Goal: Task Accomplishment & Management: Complete application form

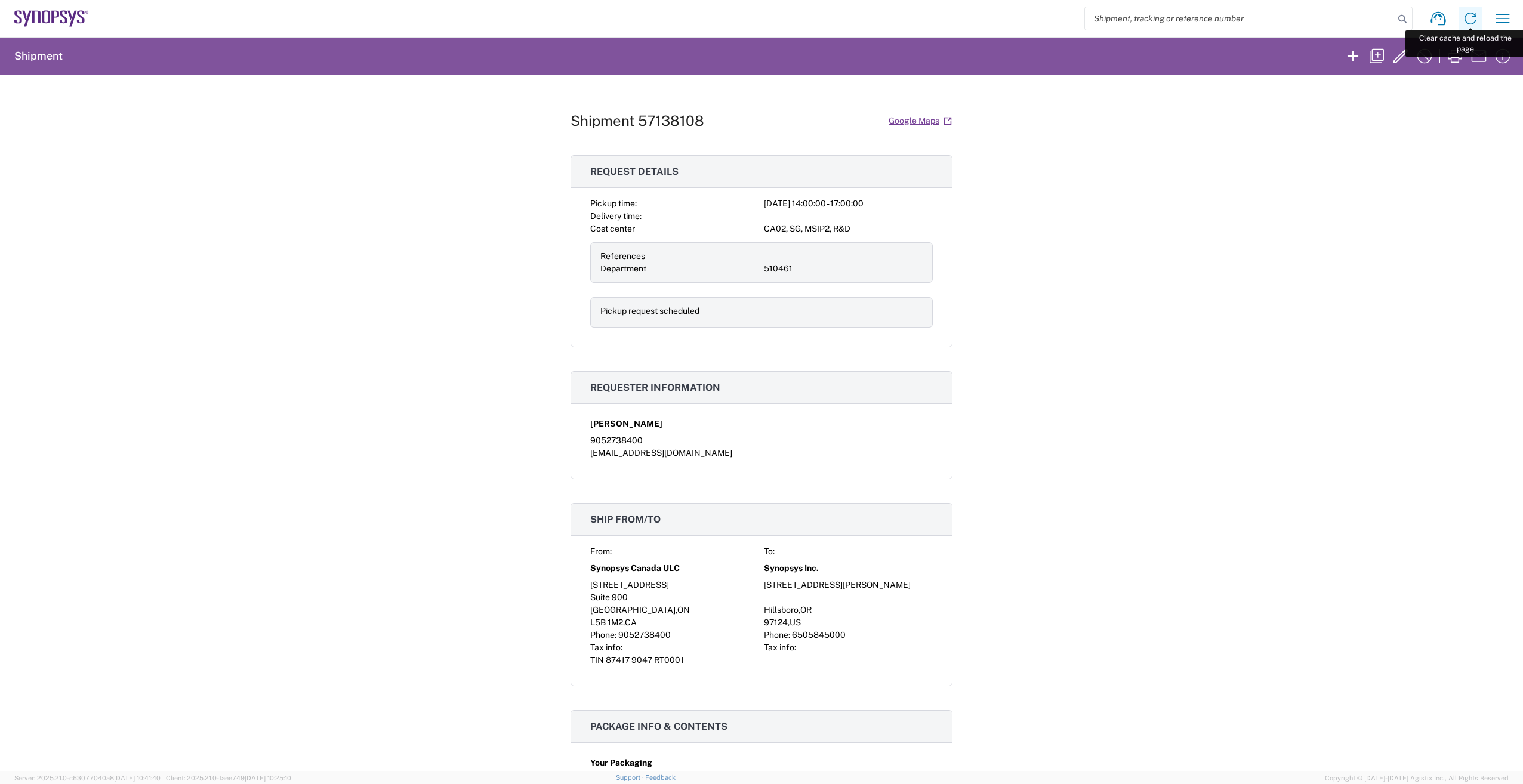
click at [1472, 16] on icon at bounding box center [1470, 18] width 19 height 19
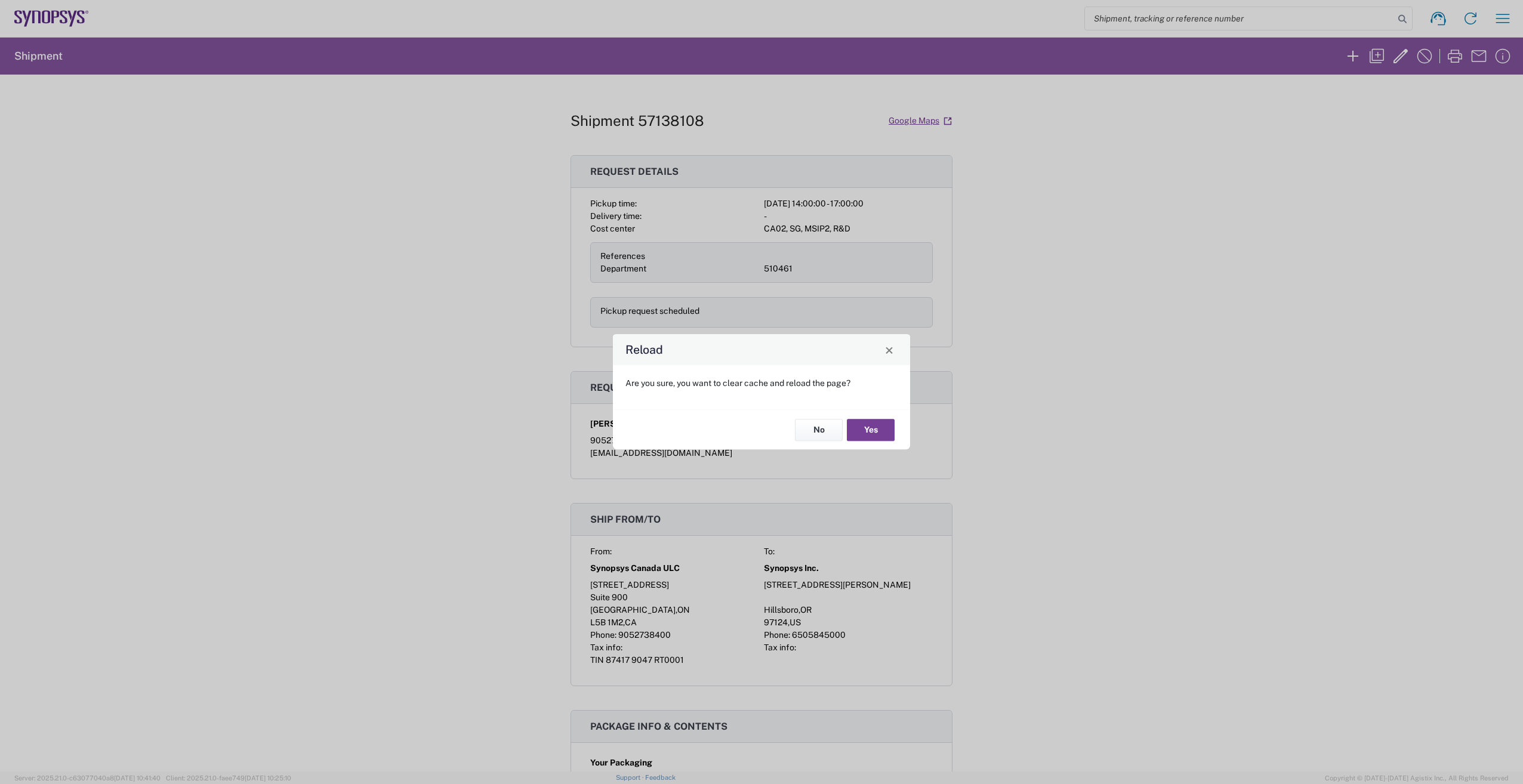
click at [872, 438] on button "Yes" at bounding box center [870, 429] width 48 height 22
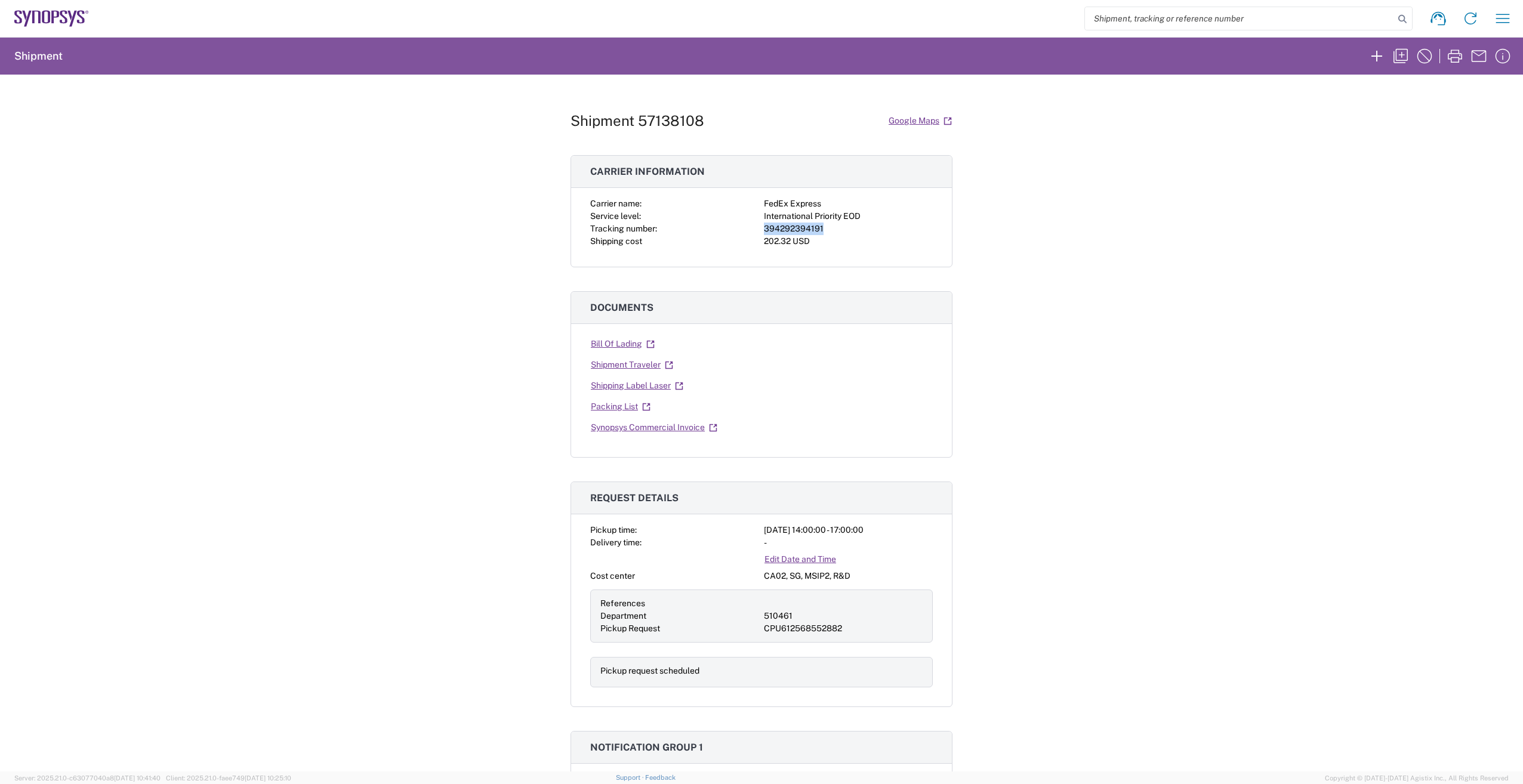
drag, startPoint x: 760, startPoint y: 226, endPoint x: 817, endPoint y: 230, distance: 57.1
click at [817, 230] on div "394292394191" at bounding box center [848, 229] width 169 height 13
drag, startPoint x: 817, startPoint y: 230, endPoint x: 786, endPoint y: 228, distance: 31.1
copy div "394292394191"
click at [1048, 259] on div "Shipment 57138108 Google Maps Carrier information Carrier name: FedEx Express S…" at bounding box center [762, 423] width 1523 height 697
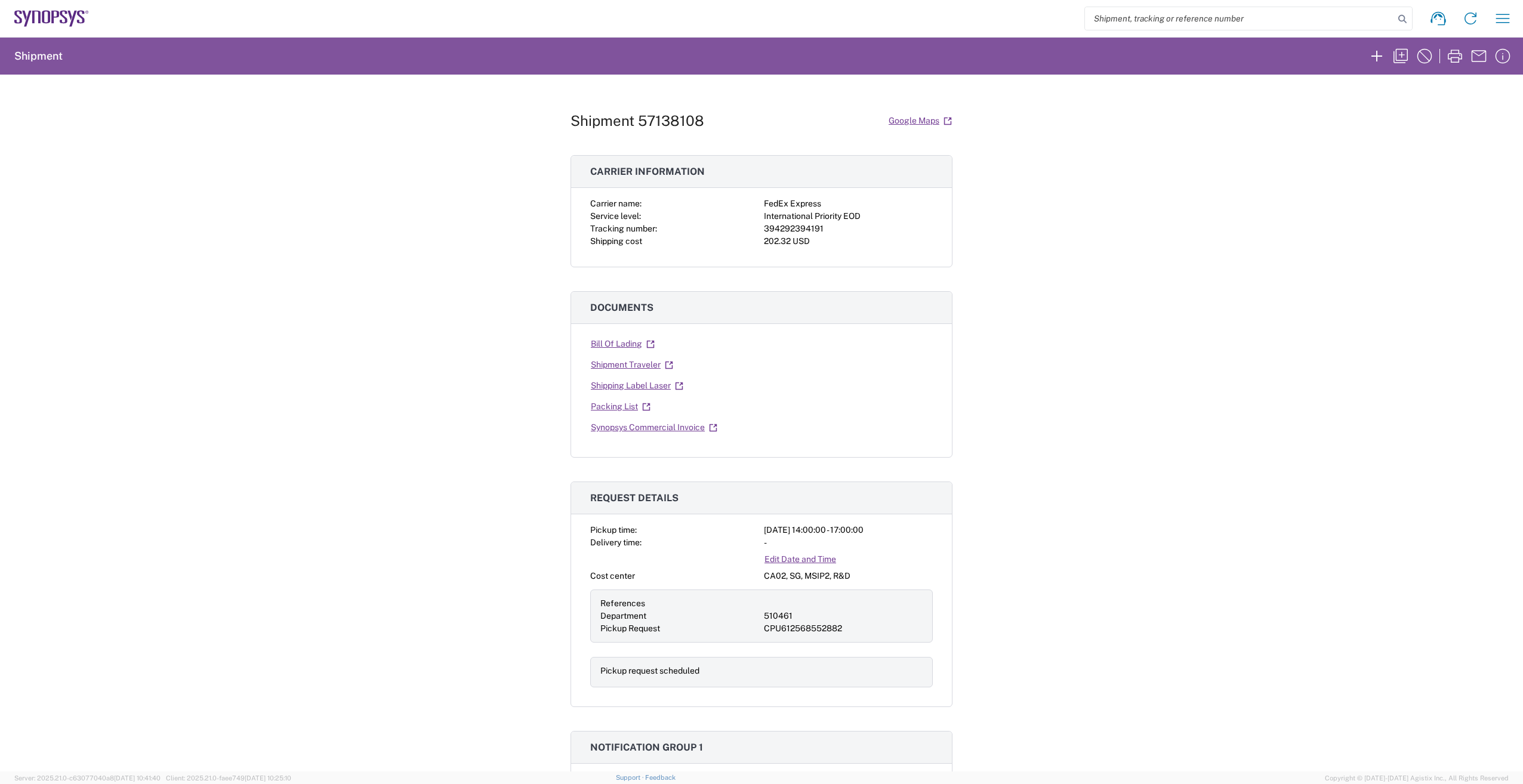
click at [611, 387] on link "Shipping Label Laser" at bounding box center [637, 386] width 94 height 21
